Goal: Navigation & Orientation: Find specific page/section

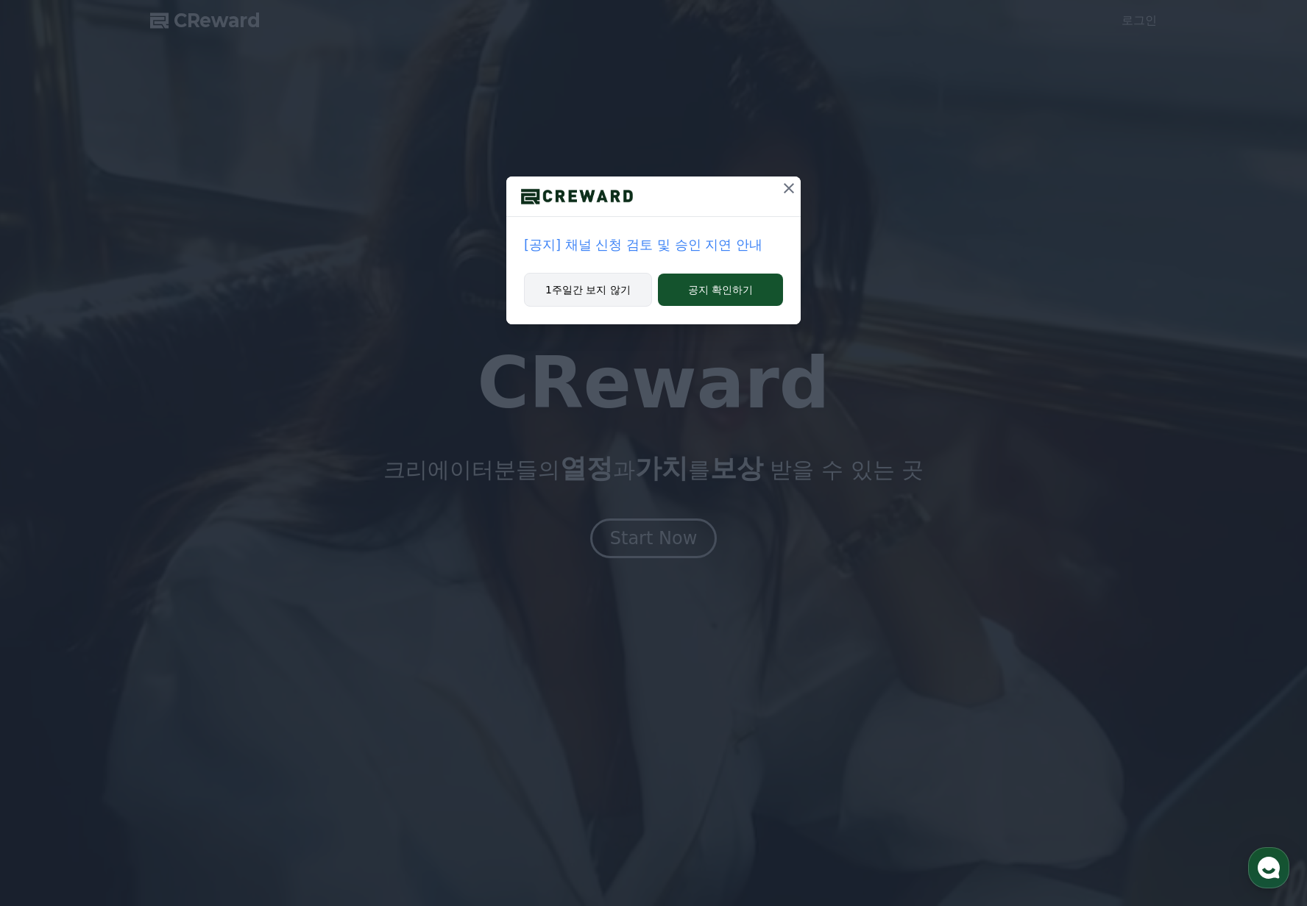
click at [590, 284] on button "1주일간 보지 않기" at bounding box center [588, 290] width 128 height 34
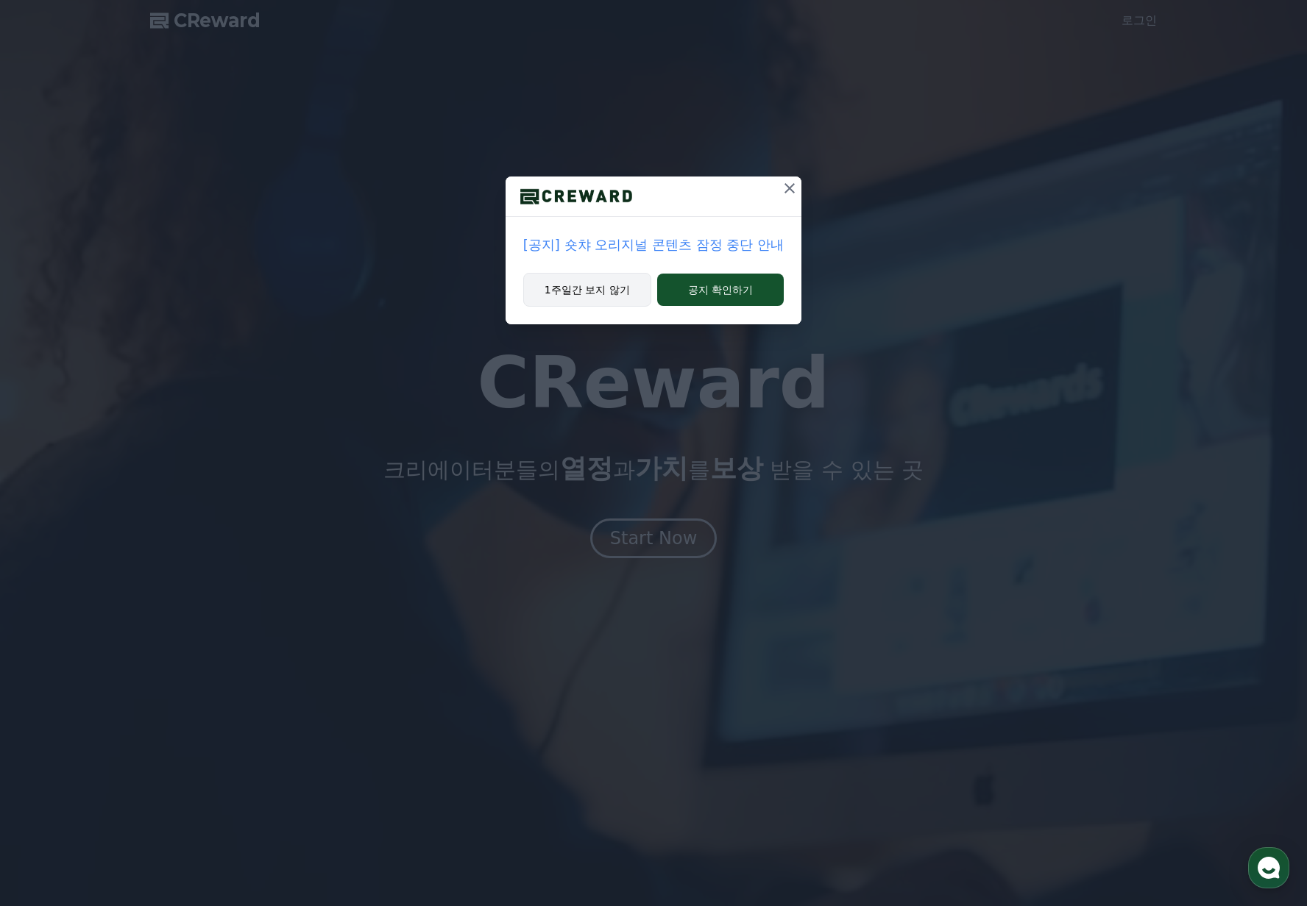
click at [589, 294] on button "1주일간 보지 않기" at bounding box center [587, 290] width 128 height 34
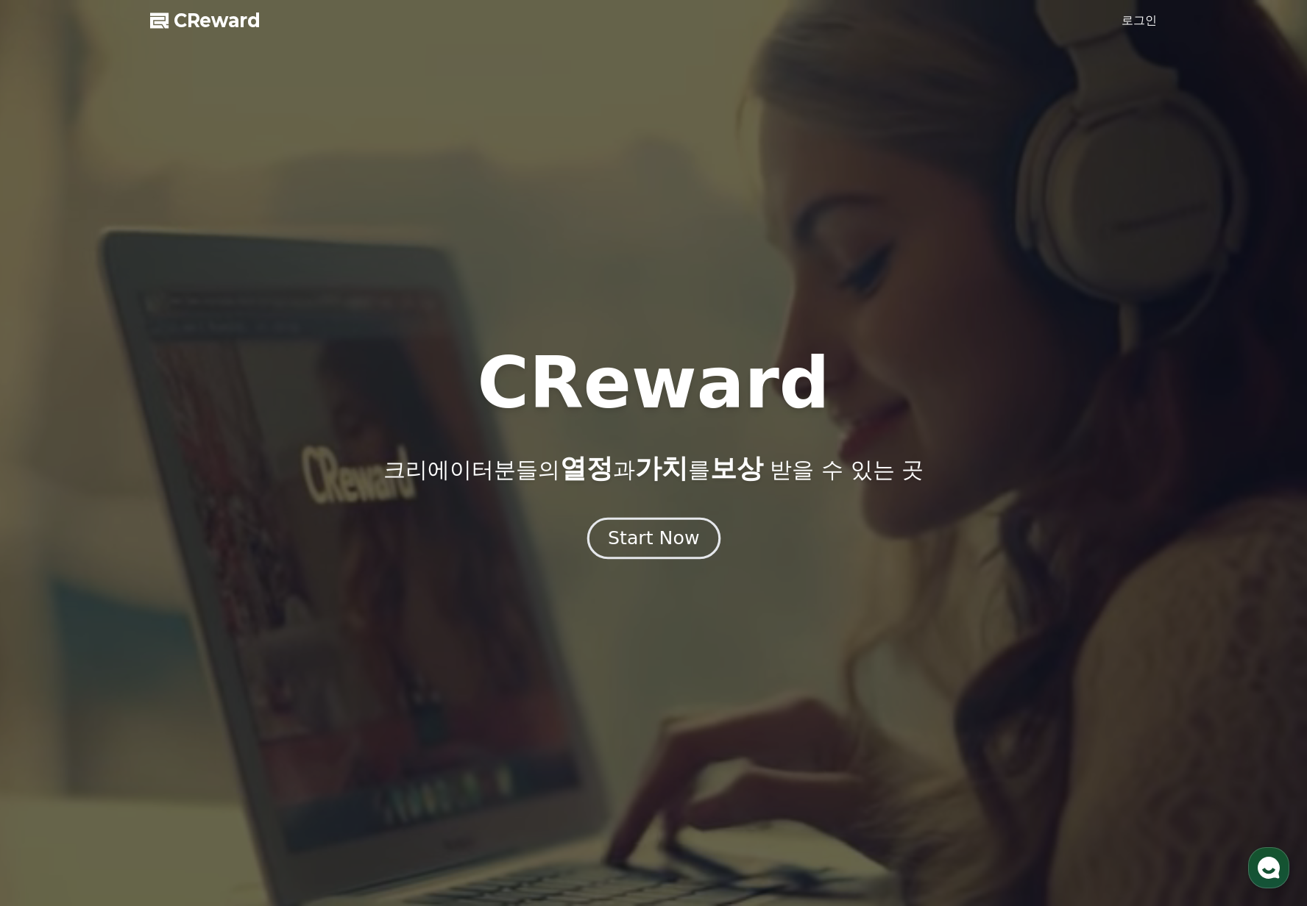
click at [641, 553] on button "Start Now" at bounding box center [652, 539] width 133 height 42
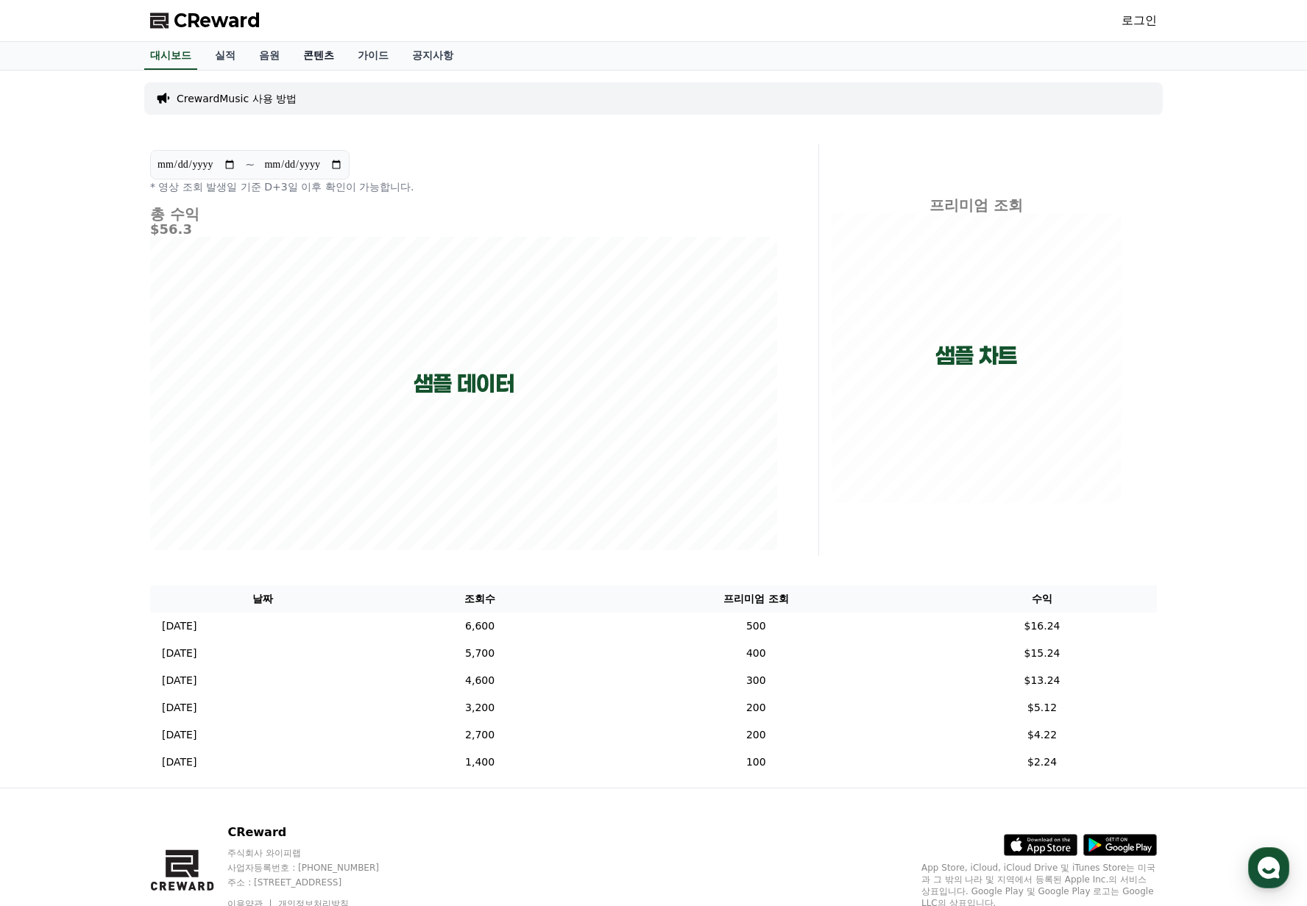
click at [315, 54] on link "콘텐츠" at bounding box center [318, 56] width 54 height 28
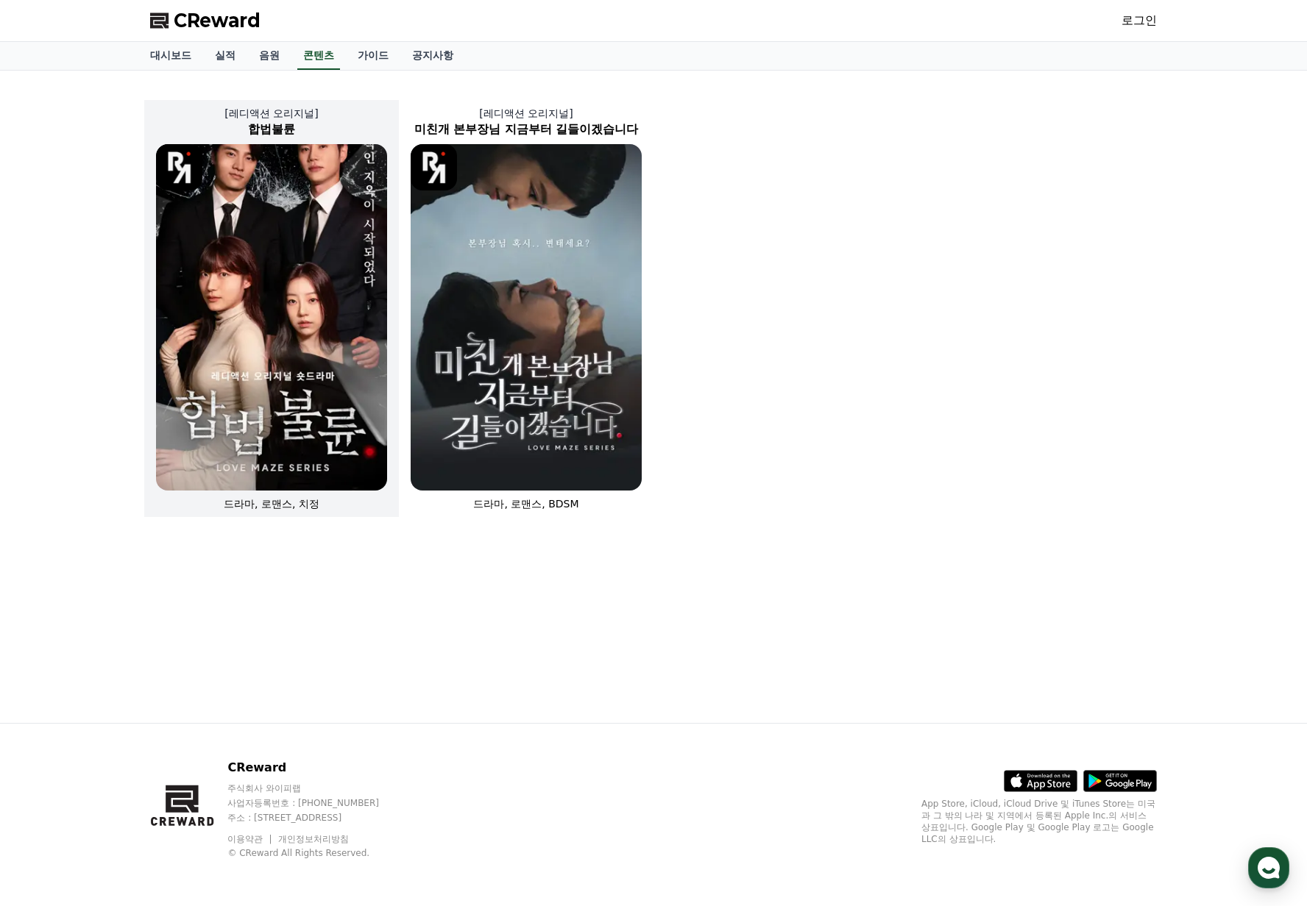
click at [288, 295] on img at bounding box center [271, 317] width 231 height 346
